Goal: Task Accomplishment & Management: Manage account settings

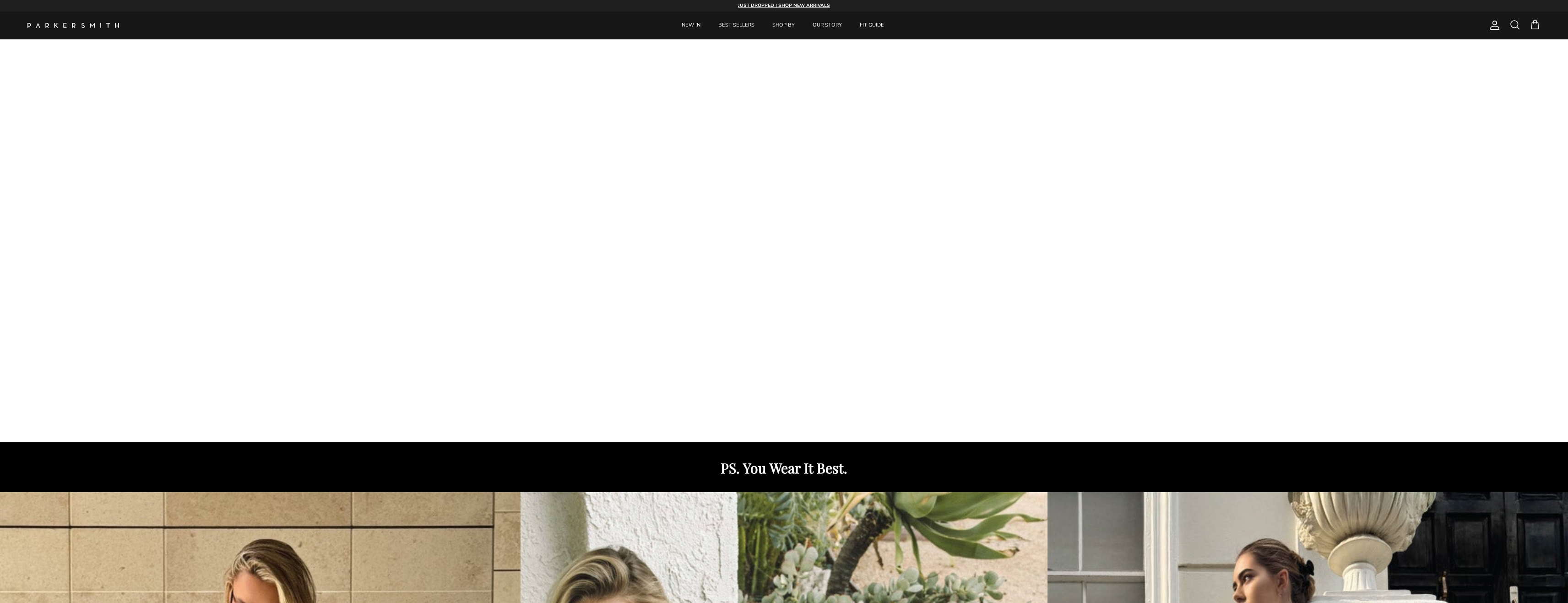
click at [1492, 23] on span "Account" at bounding box center [1495, 25] width 11 height 11
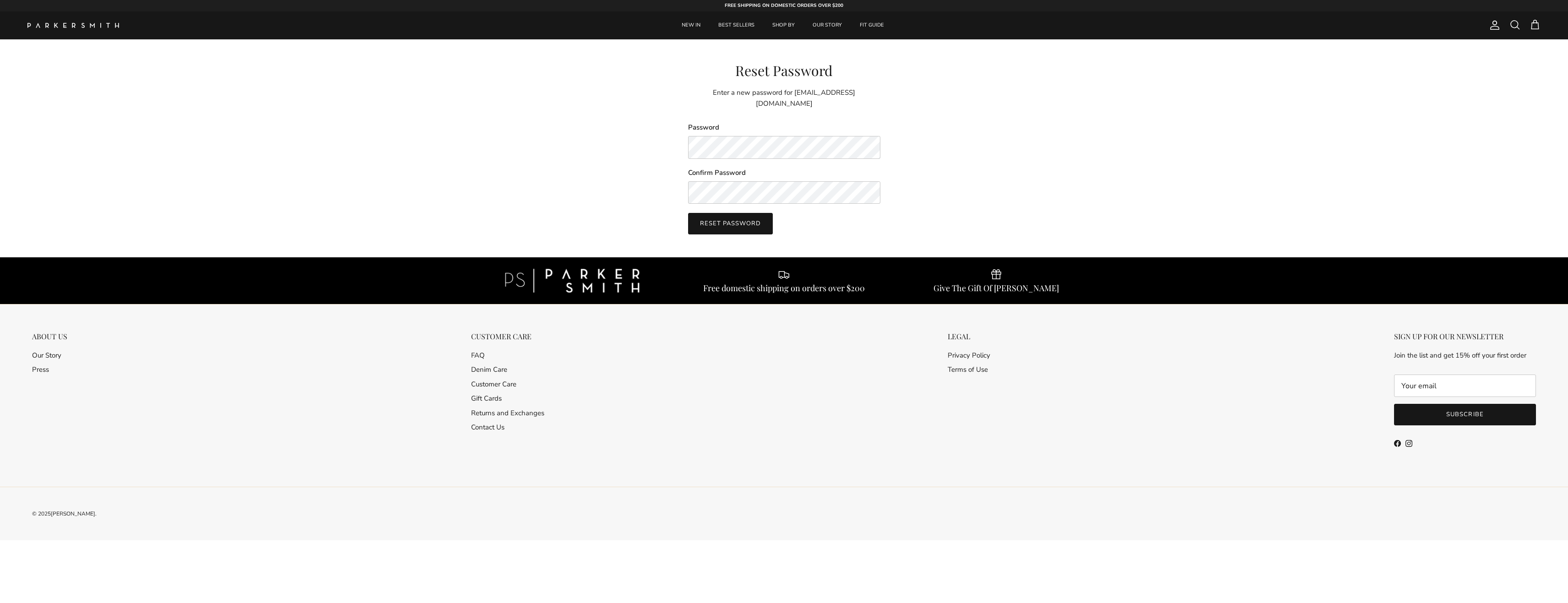
click at [748, 213] on button "Reset password" at bounding box center [731, 223] width 85 height 21
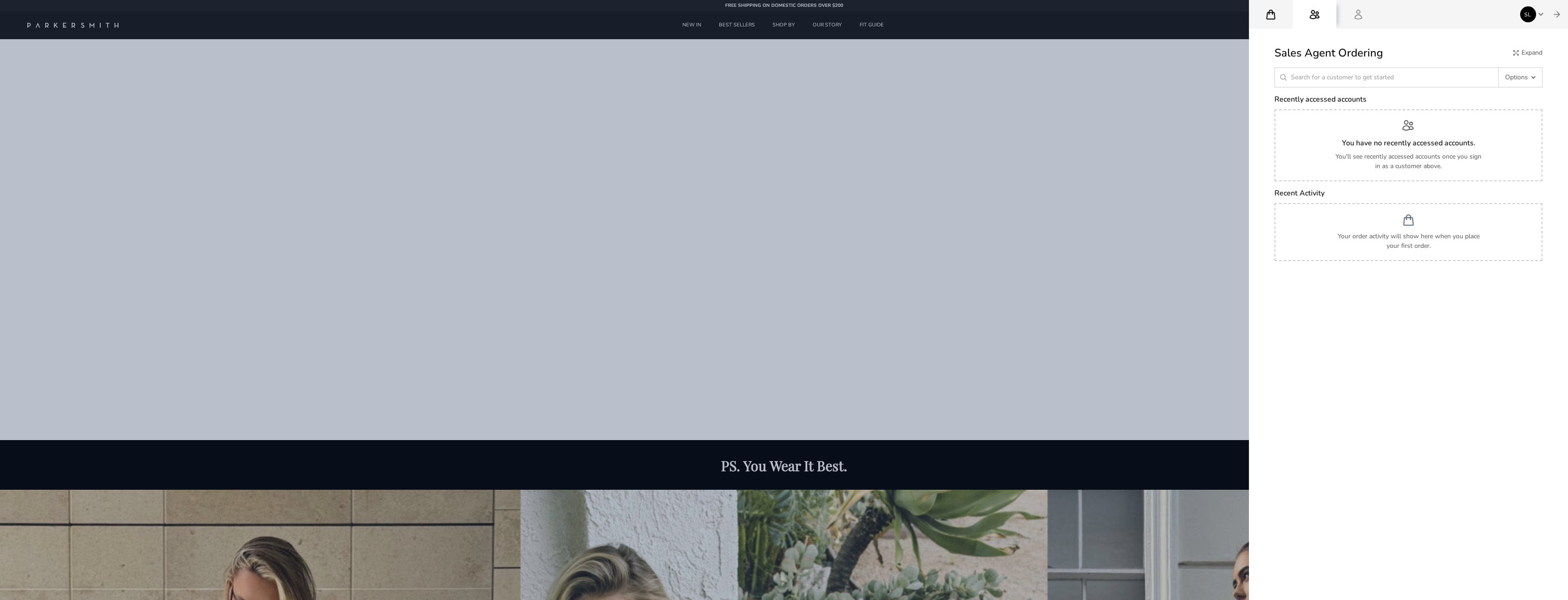
click at [1273, 23] on button "My Cart" at bounding box center [1271, 15] width 44 height 29
